Goal: Task Accomplishment & Management: Manage account settings

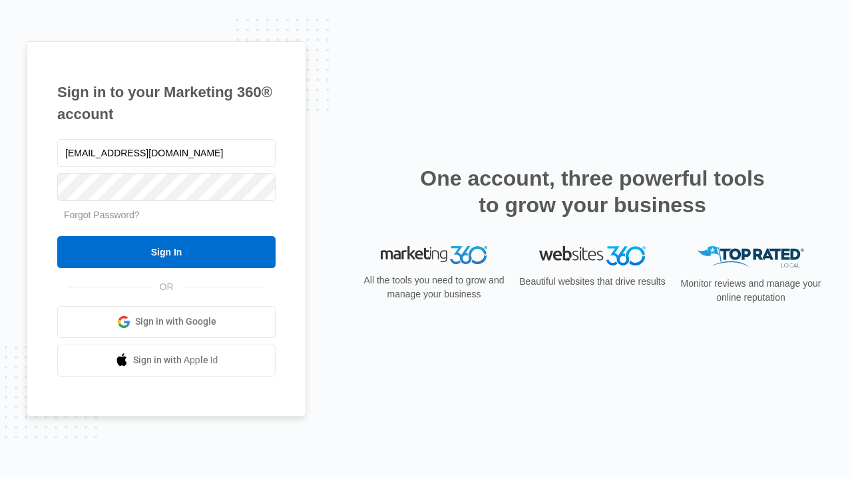
type input "[EMAIL_ADDRESS][DOMAIN_NAME]"
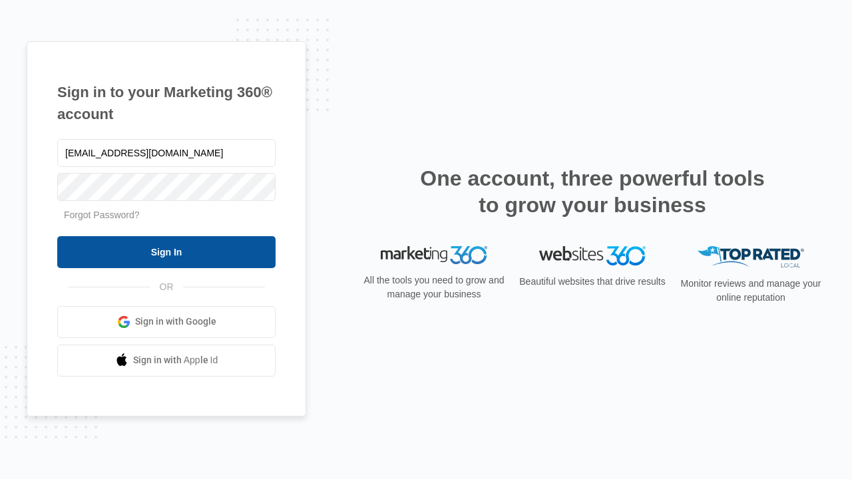
click at [166, 252] on input "Sign In" at bounding box center [166, 252] width 218 height 32
